Goal: Task Accomplishment & Management: Complete application form

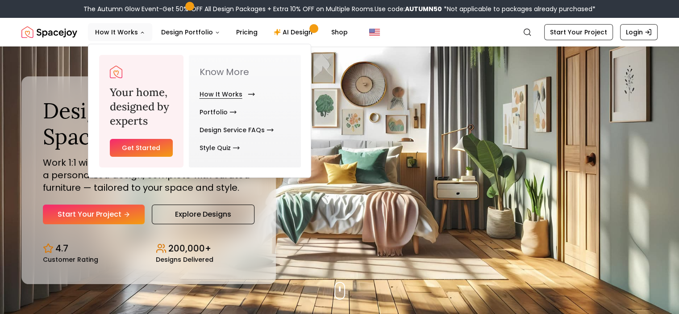
click at [231, 90] on link "How It Works" at bounding box center [226, 94] width 52 height 18
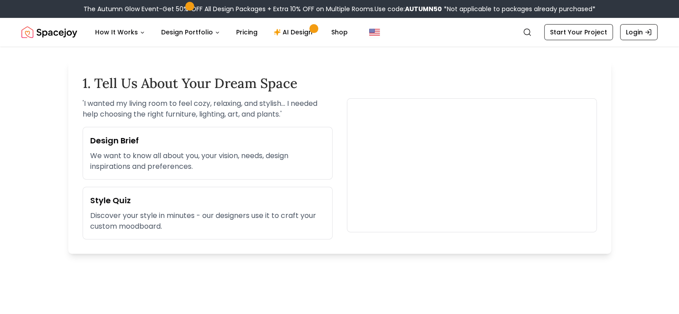
scroll to position [45, 0]
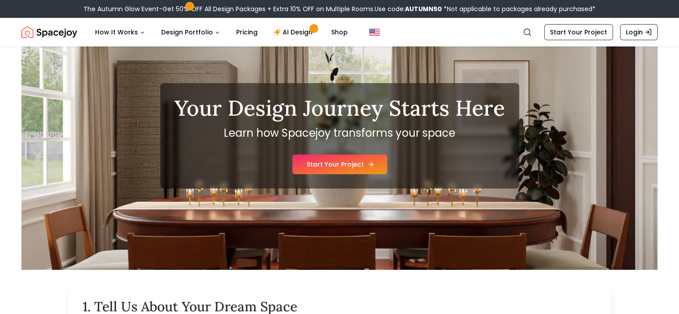
click at [354, 164] on link "Start Your Project" at bounding box center [339, 164] width 95 height 20
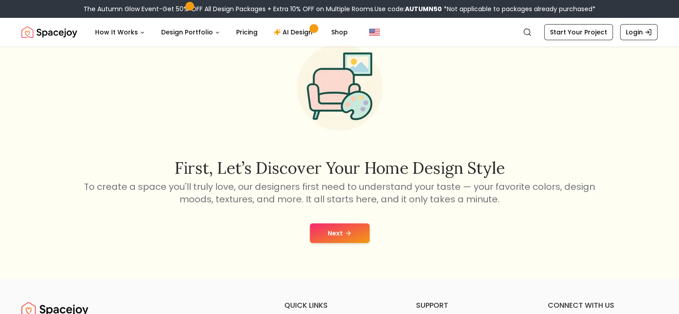
click at [350, 233] on icon at bounding box center [348, 232] width 7 height 7
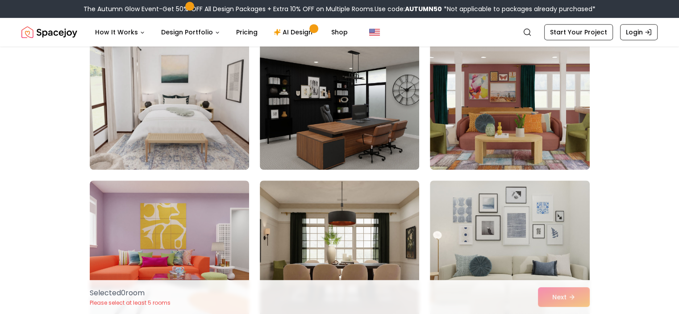
scroll to position [536, 0]
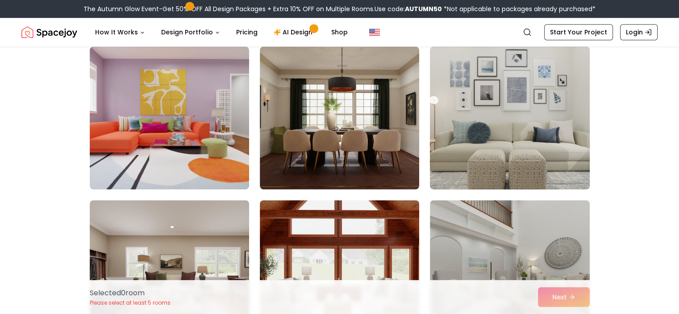
click at [497, 139] on img at bounding box center [509, 118] width 167 height 150
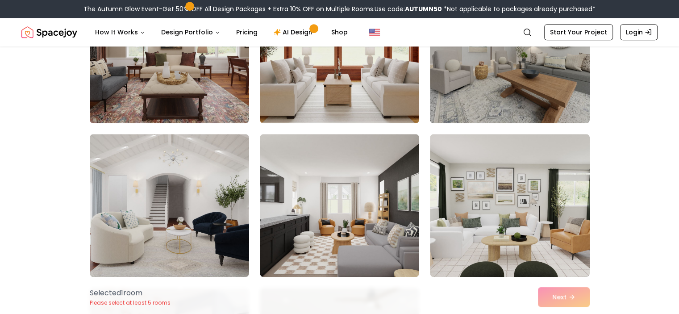
scroll to position [804, 0]
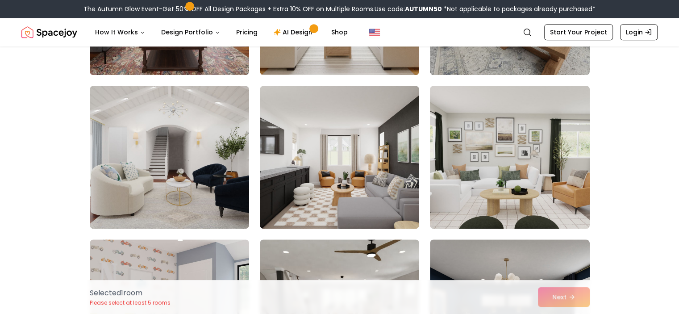
click at [548, 173] on img at bounding box center [509, 157] width 167 height 150
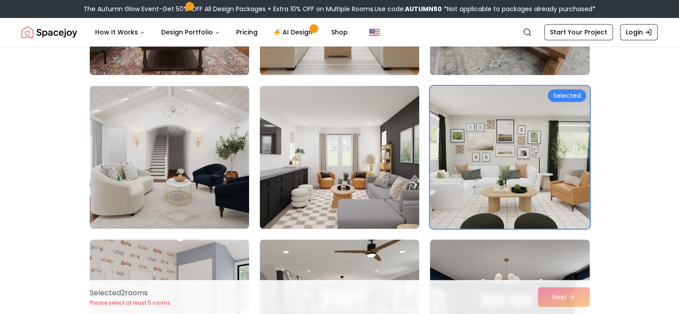
click at [314, 177] on img at bounding box center [339, 157] width 167 height 150
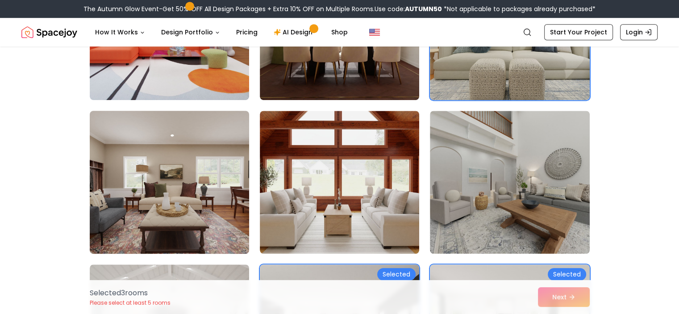
click at [150, 173] on img at bounding box center [169, 182] width 167 height 150
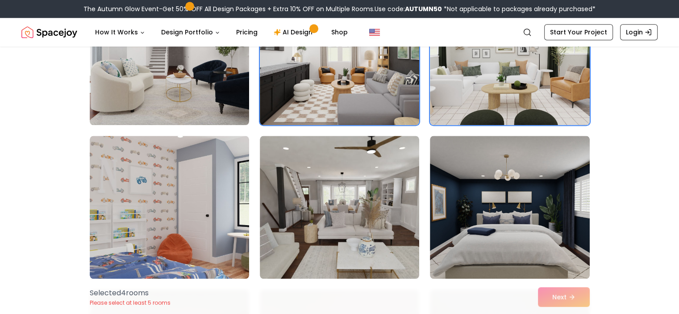
scroll to position [1027, 0]
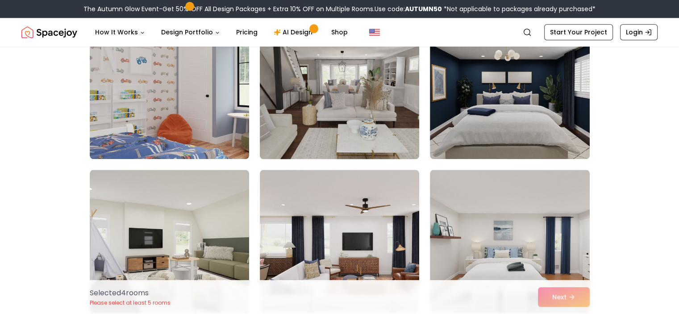
click at [298, 123] on img at bounding box center [339, 88] width 167 height 150
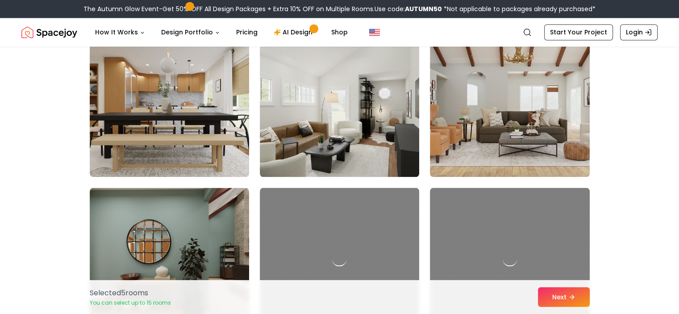
scroll to position [1473, 0]
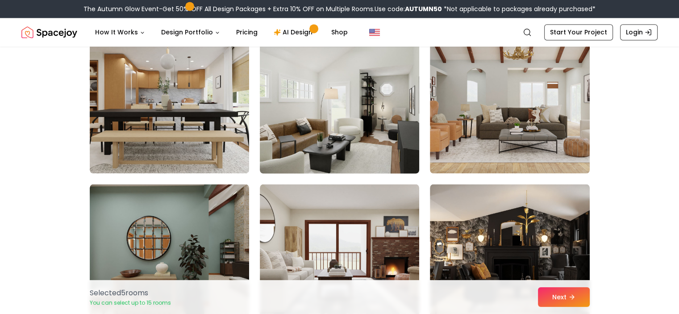
click at [325, 138] on img at bounding box center [339, 102] width 167 height 150
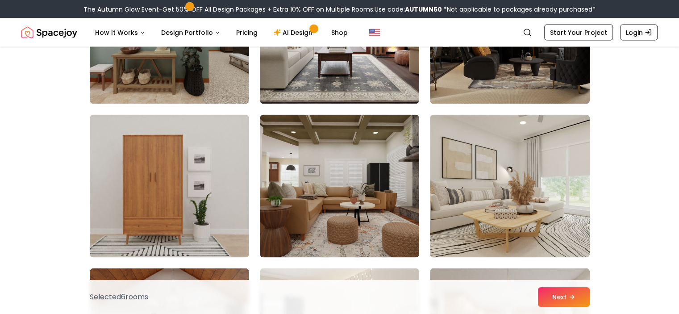
scroll to position [1741, 0]
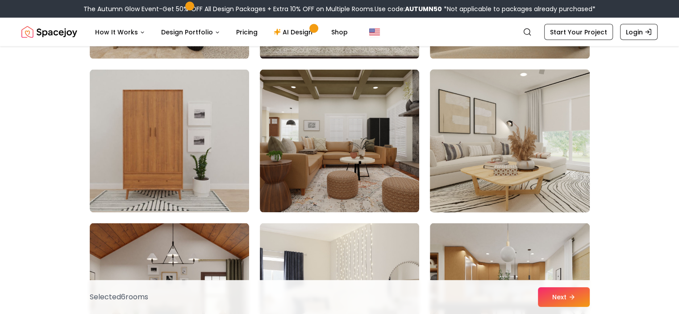
click at [499, 156] on img at bounding box center [509, 141] width 167 height 150
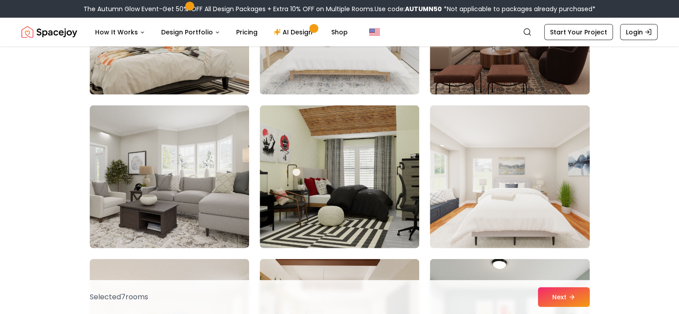
scroll to position [2188, 0]
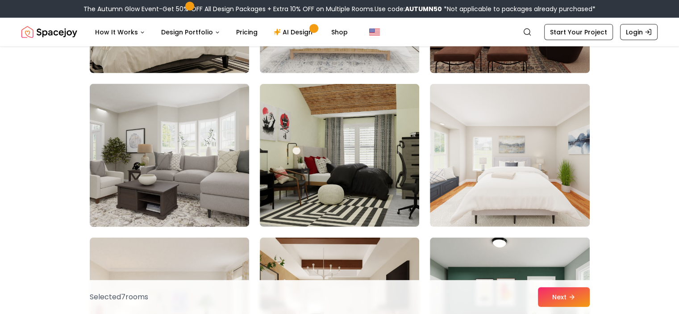
click at [175, 141] on img at bounding box center [169, 155] width 167 height 150
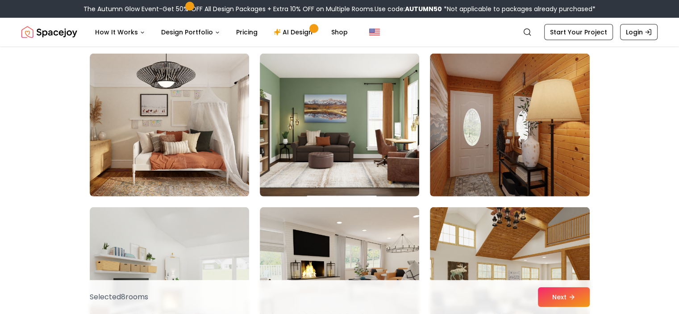
scroll to position [2813, 0]
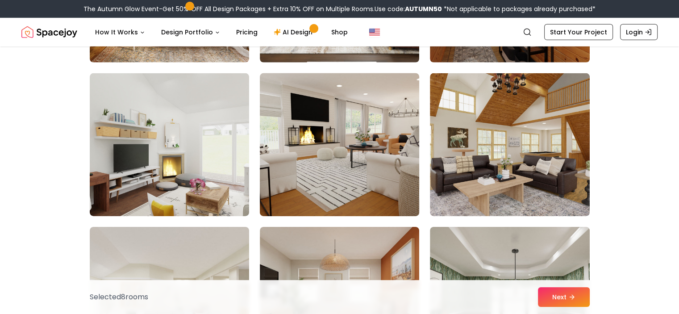
click at [337, 144] on img at bounding box center [339, 145] width 167 height 150
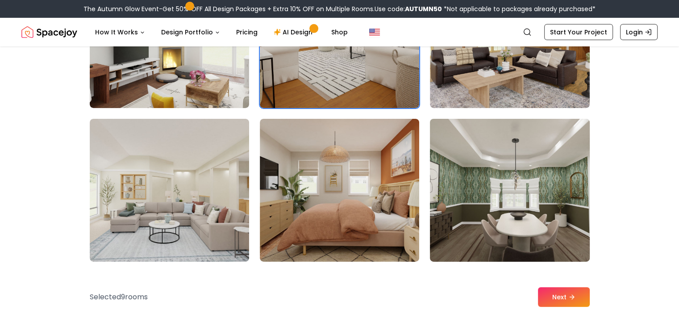
scroll to position [2947, 0]
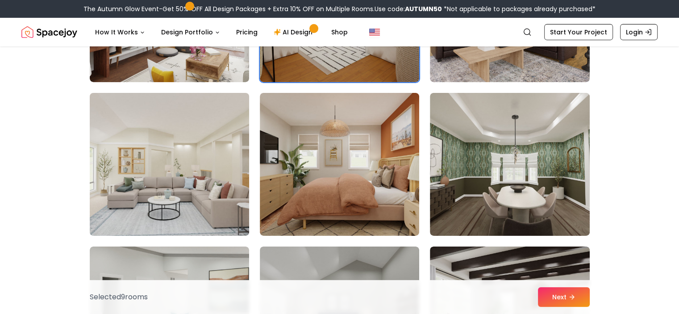
click at [149, 162] on img at bounding box center [169, 164] width 167 height 150
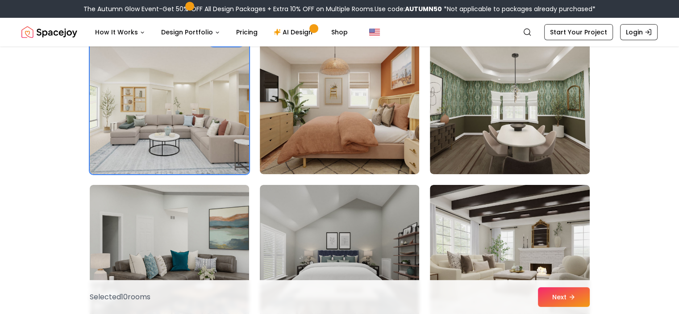
scroll to position [3170, 0]
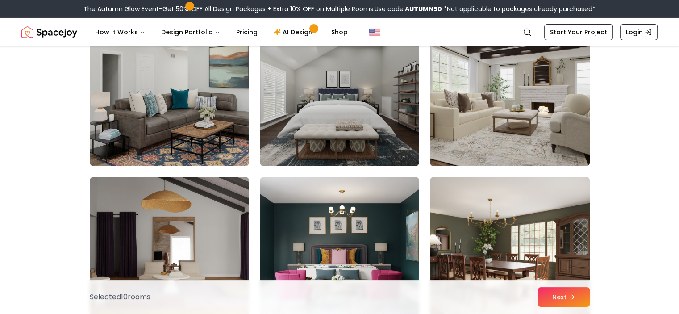
click at [479, 121] on img at bounding box center [509, 95] width 167 height 150
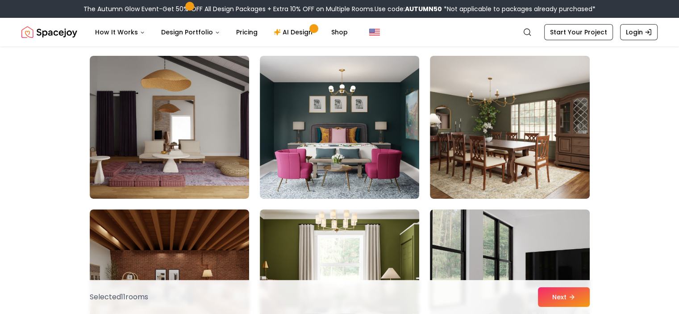
scroll to position [3304, 0]
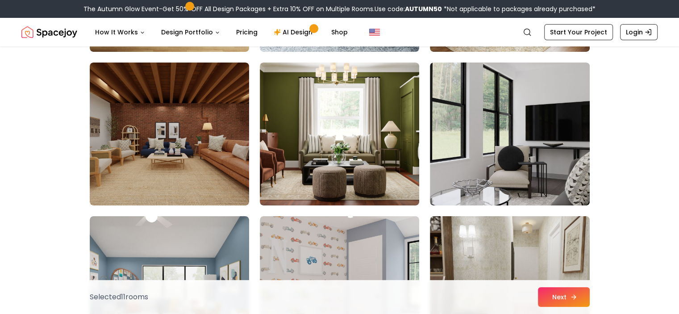
click at [553, 303] on button "Next" at bounding box center [564, 297] width 52 height 20
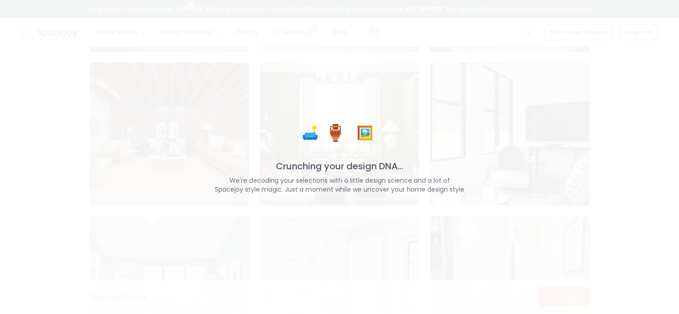
scroll to position [3438, 0]
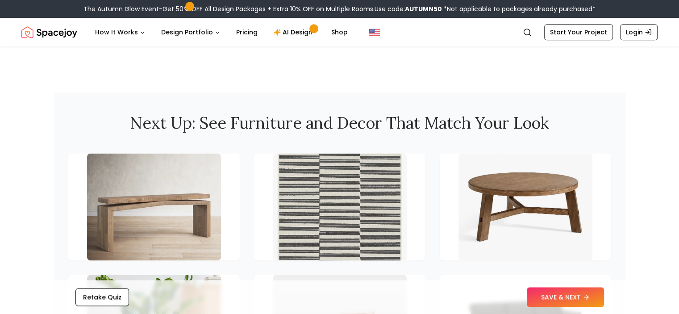
scroll to position [1071, 0]
